Goal: Transaction & Acquisition: Book appointment/travel/reservation

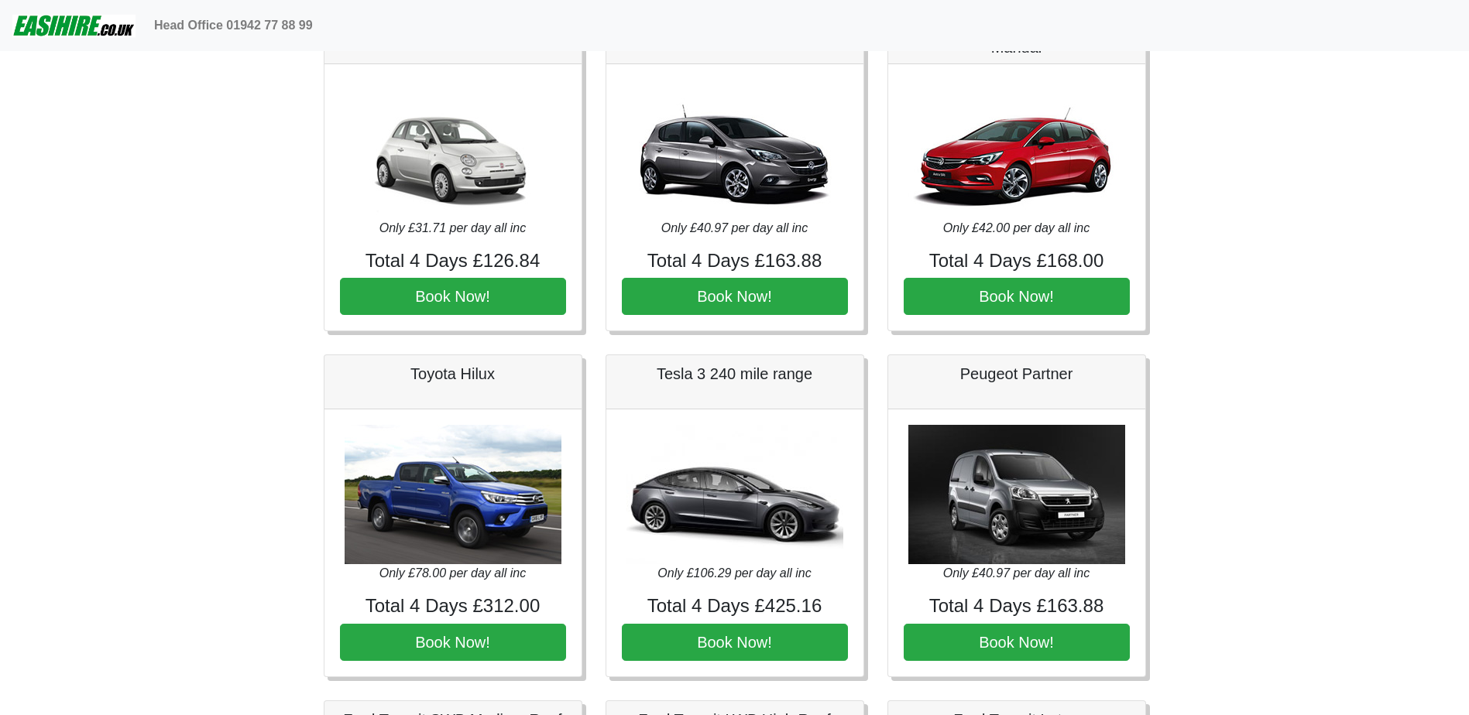
scroll to position [77, 0]
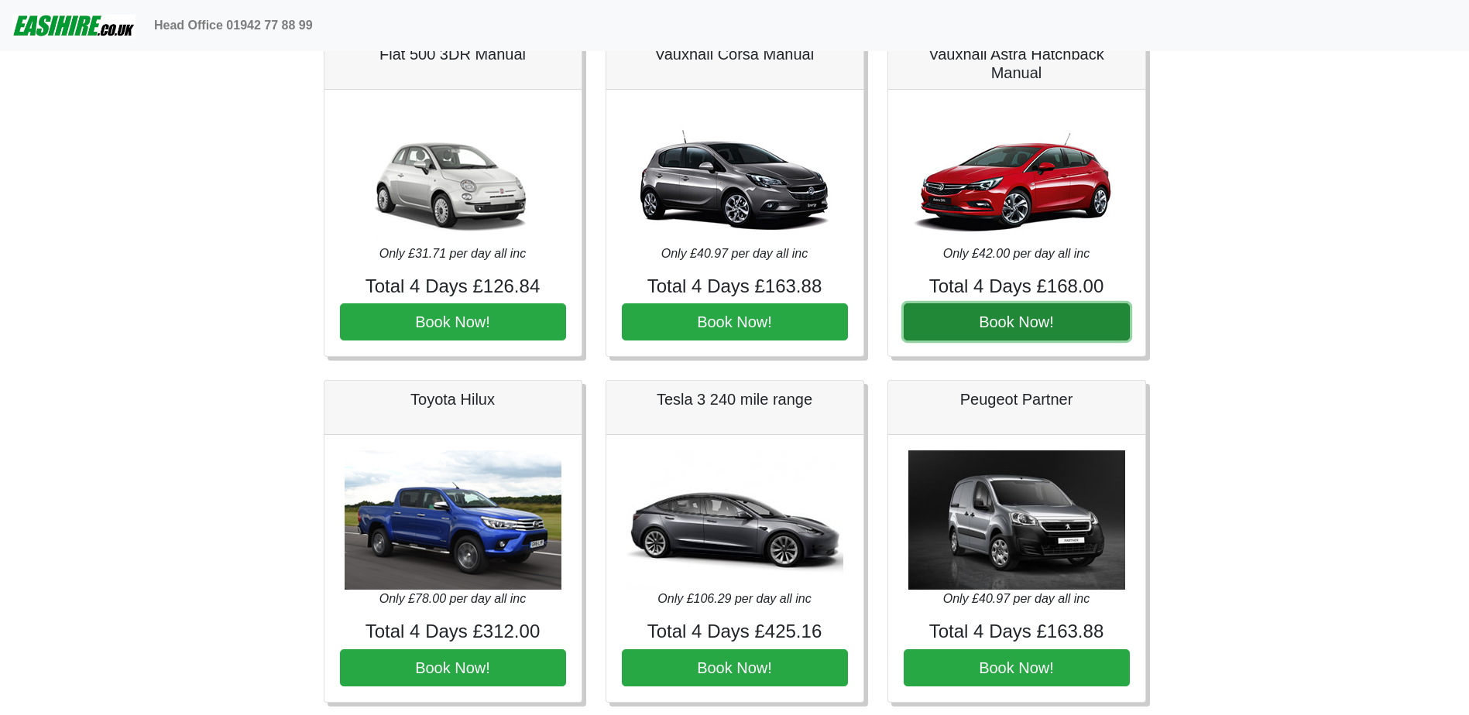
click at [1017, 322] on button "Book Now!" at bounding box center [1017, 322] width 226 height 37
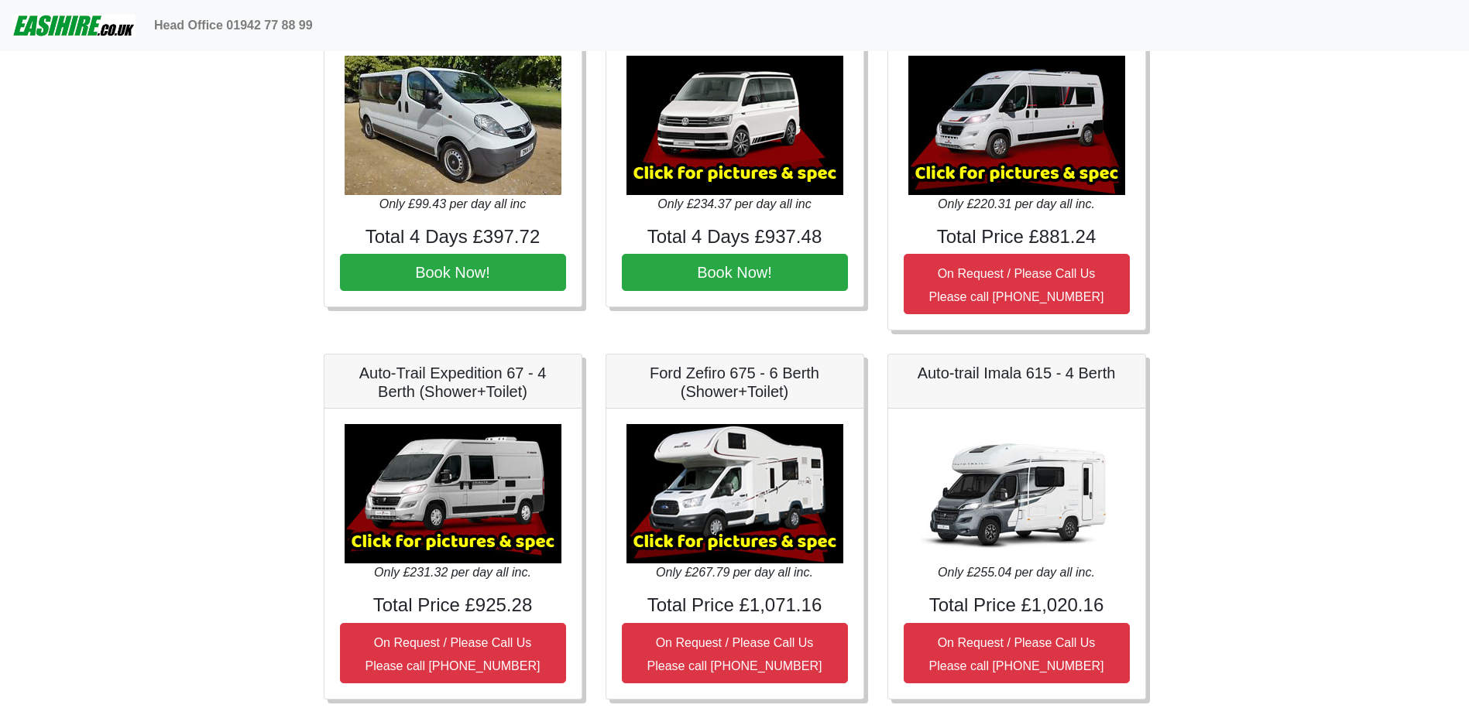
scroll to position [1858, 0]
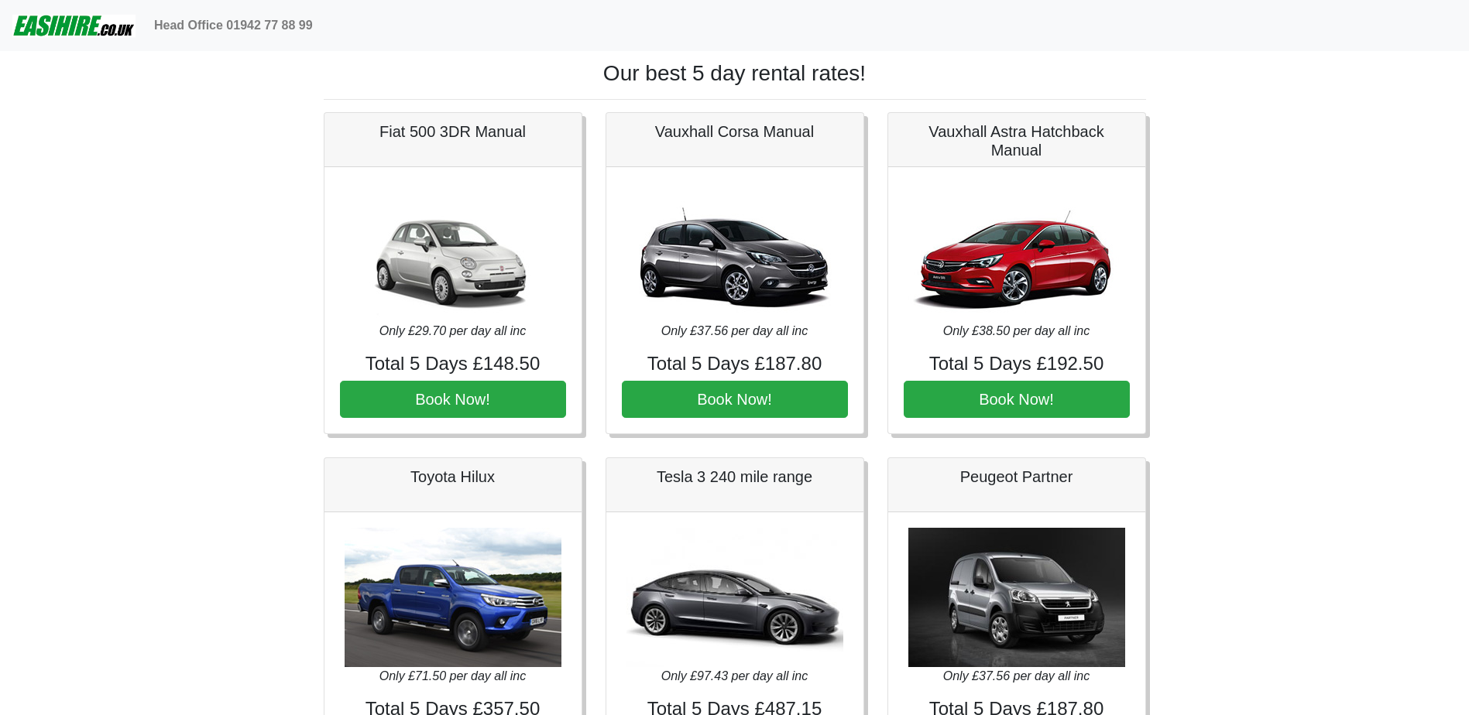
drag, startPoint x: 245, startPoint y: 229, endPoint x: 252, endPoint y: 225, distance: 9.0
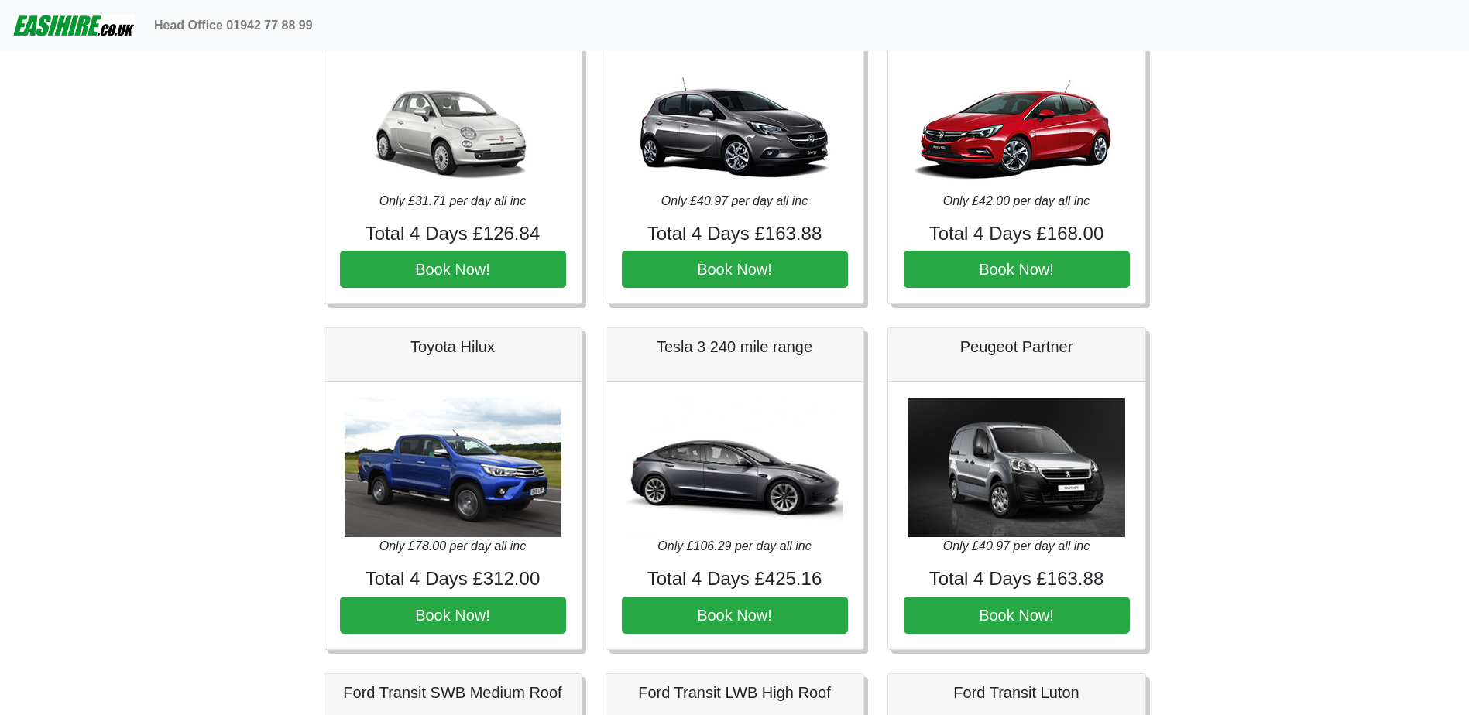
scroll to position [232, 0]
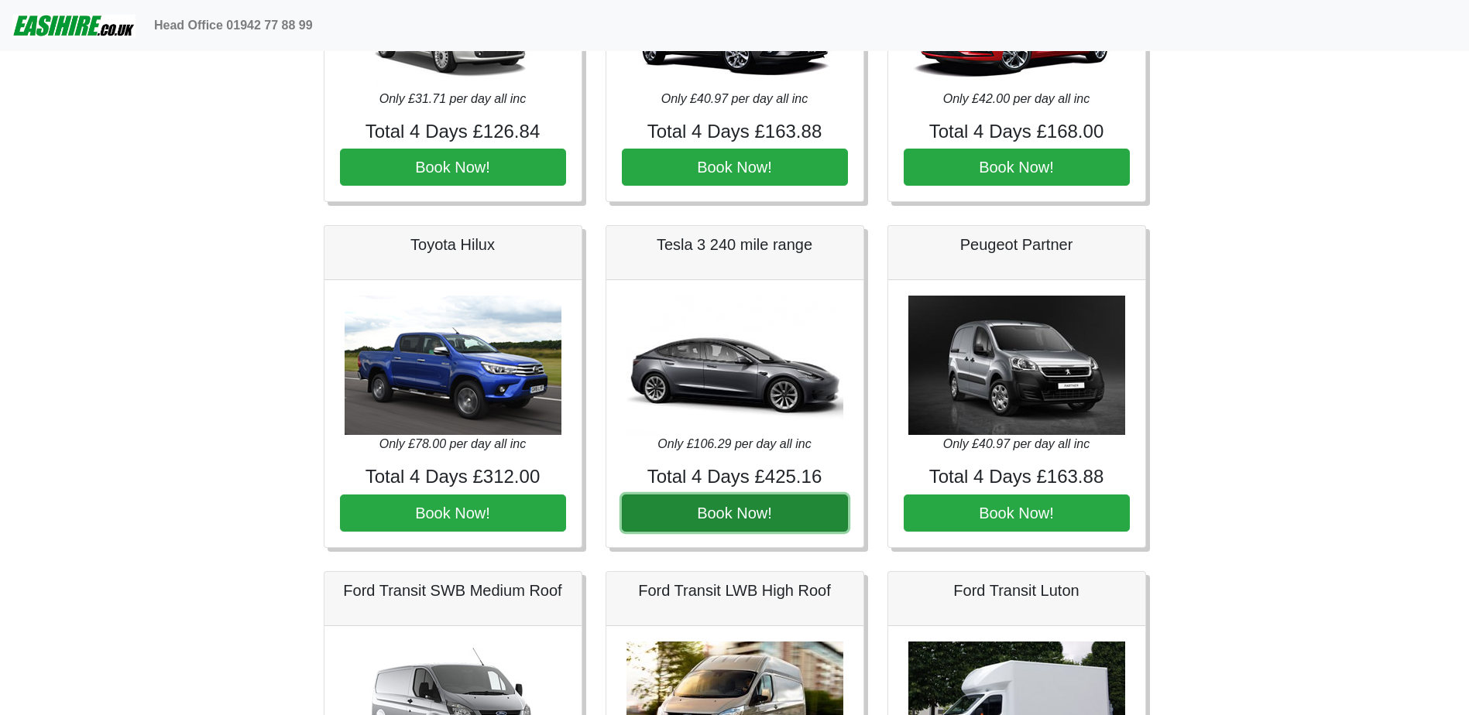
click at [722, 516] on button "Book Now!" at bounding box center [735, 513] width 226 height 37
